Goal: Use online tool/utility: Utilize a website feature to perform a specific function

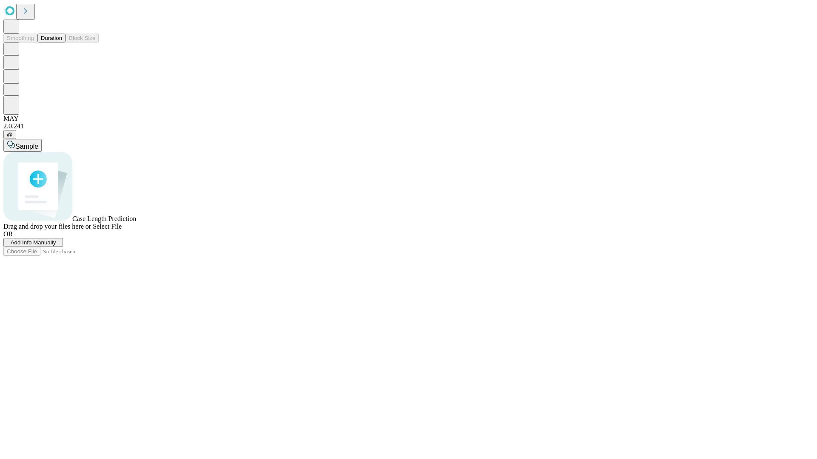
click at [62, 43] on button "Duration" at bounding box center [51, 38] width 28 height 9
click at [38, 143] on span "Sample" at bounding box center [26, 146] width 23 height 7
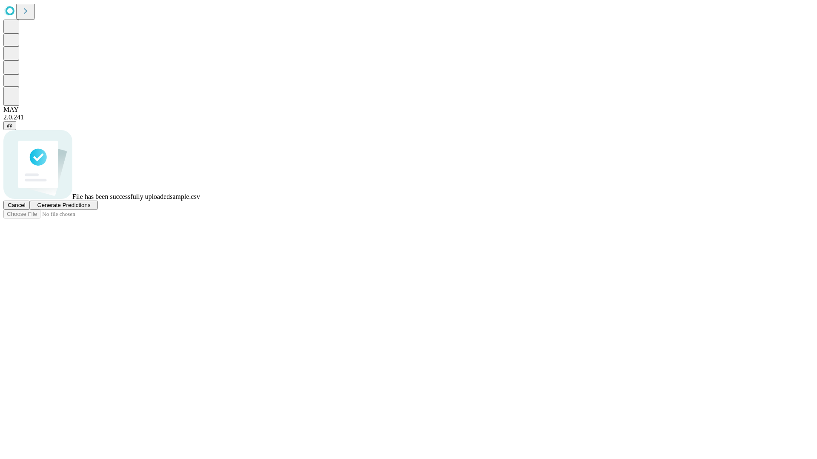
click at [90, 208] on span "Generate Predictions" at bounding box center [63, 205] width 53 height 6
